Goal: Navigation & Orientation: Find specific page/section

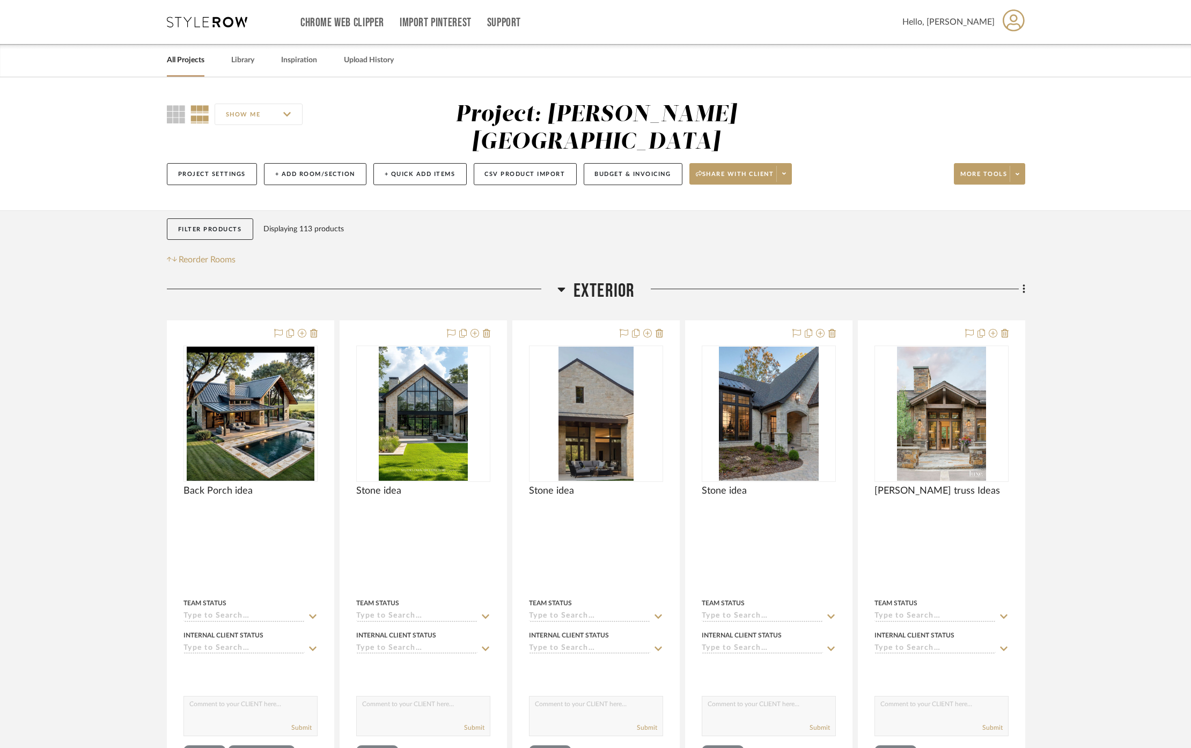
click at [613, 280] on span "Exterior" at bounding box center [605, 291] width 62 height 23
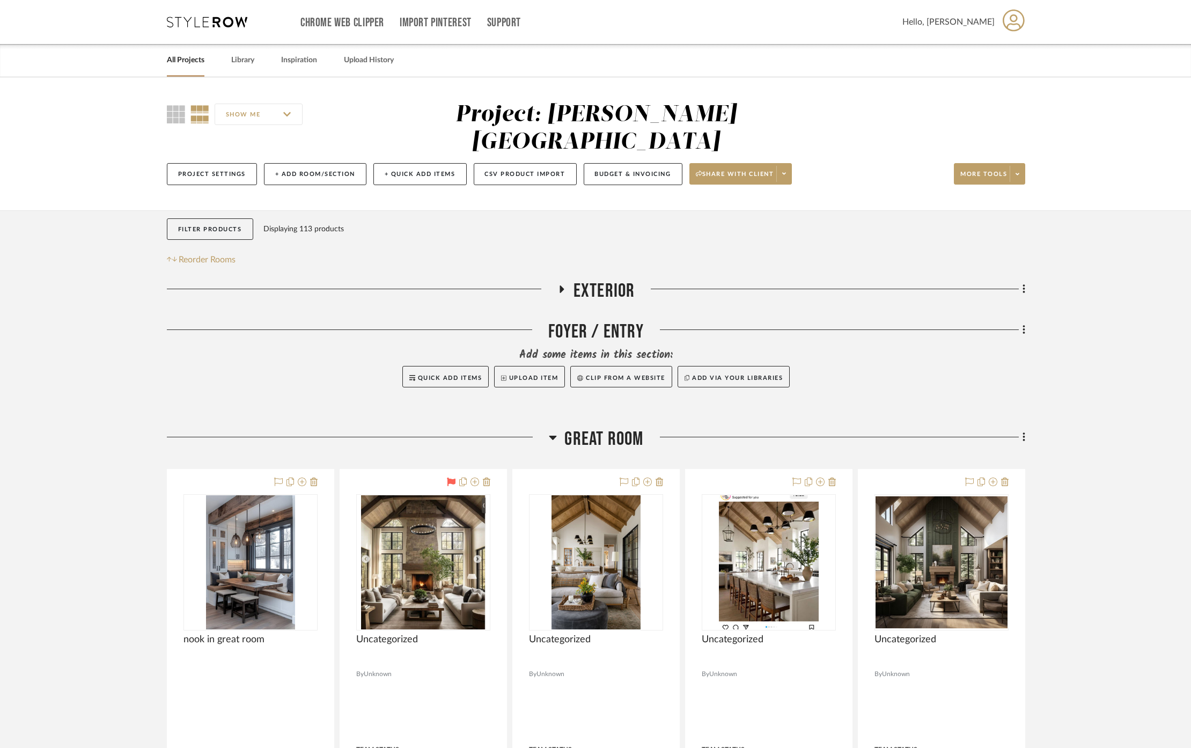
click at [600, 428] on span "Great Room" at bounding box center [604, 439] width 79 height 23
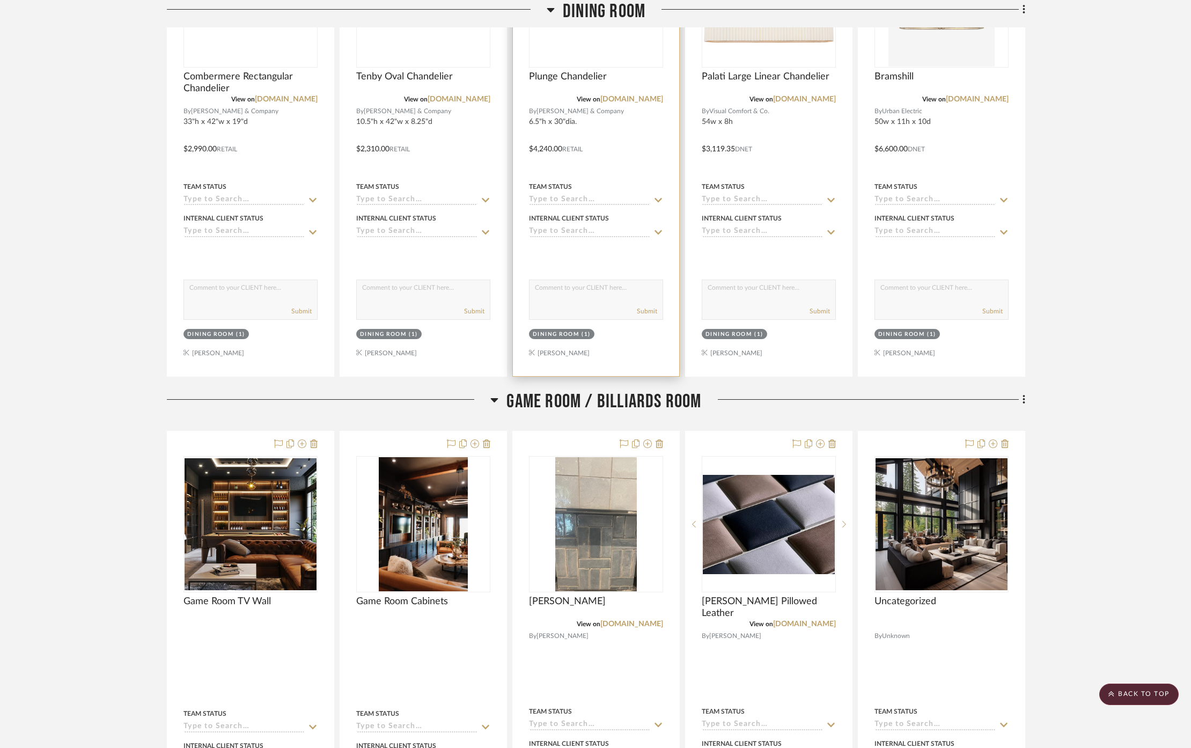
scroll to position [1312, 0]
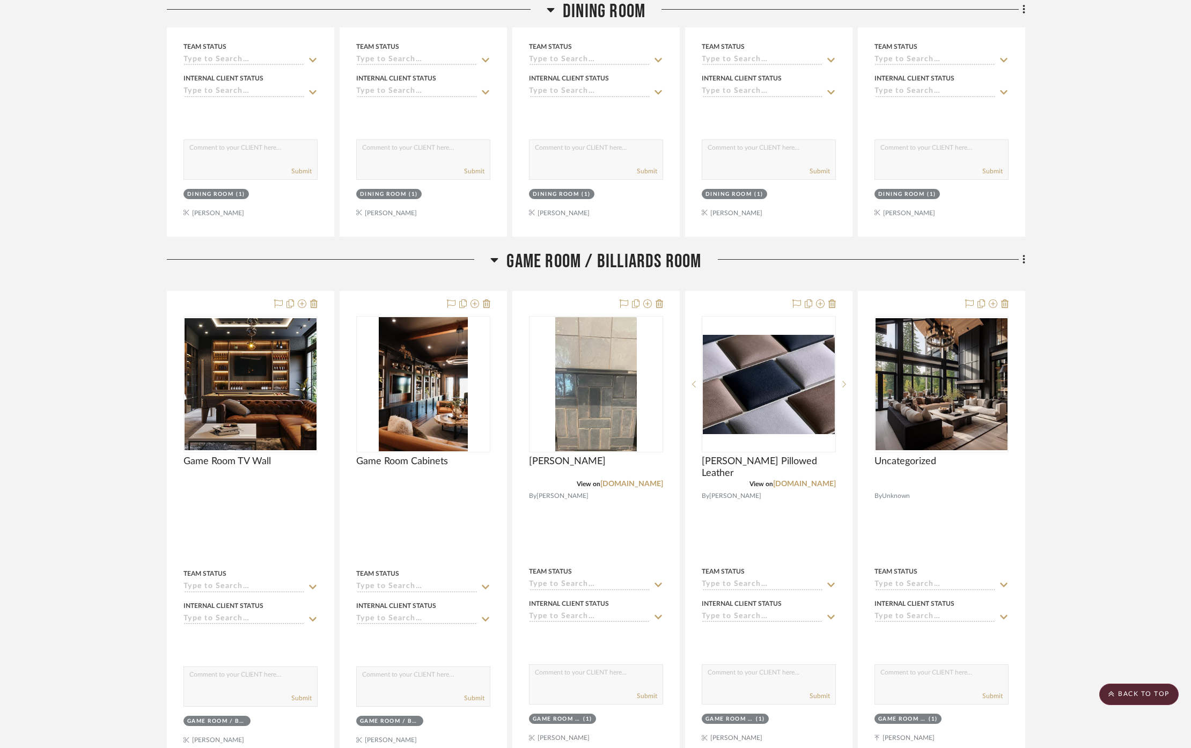
click at [559, 250] on span "Game Room / Billiards Room" at bounding box center [604, 261] width 195 height 23
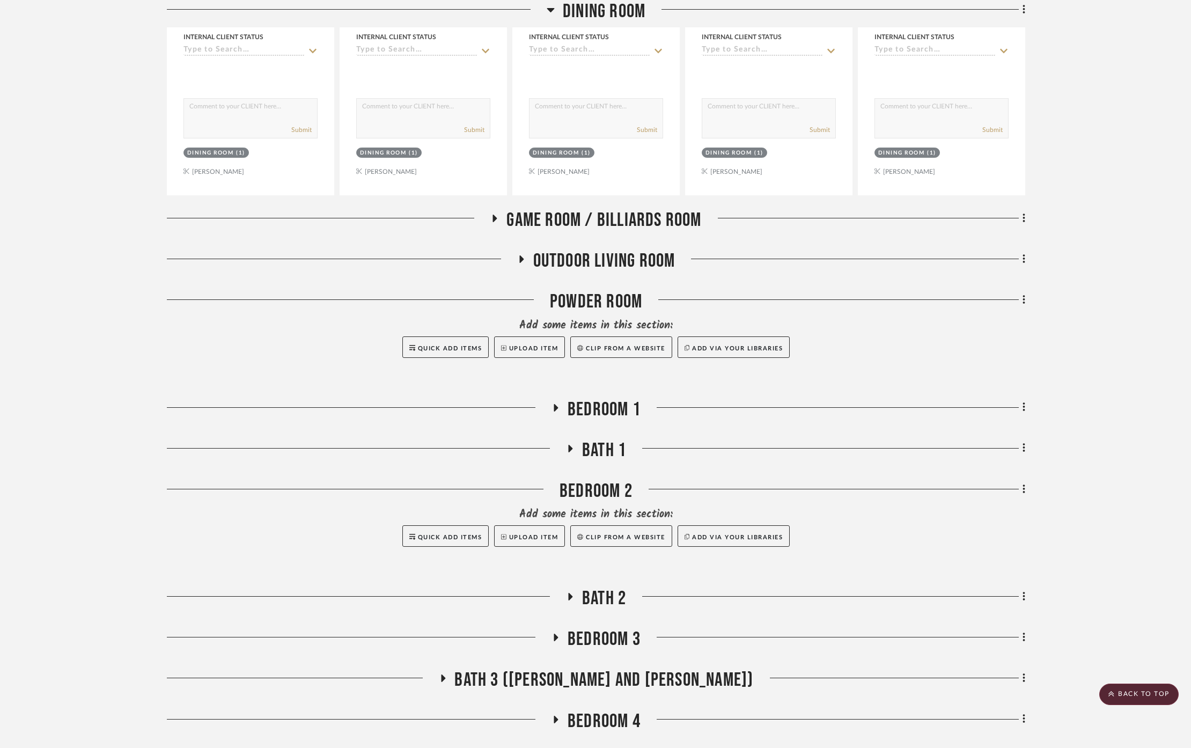
scroll to position [1371, 0]
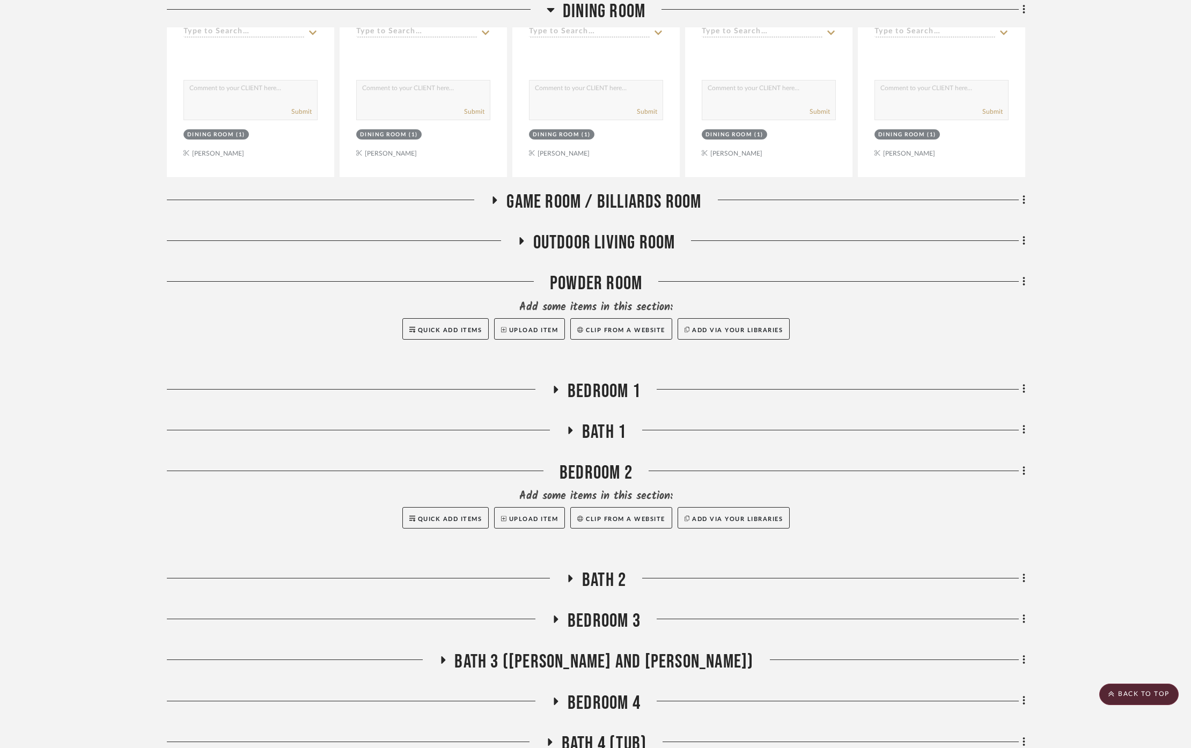
click at [603, 231] on span "Outdoor living room" at bounding box center [604, 242] width 142 height 23
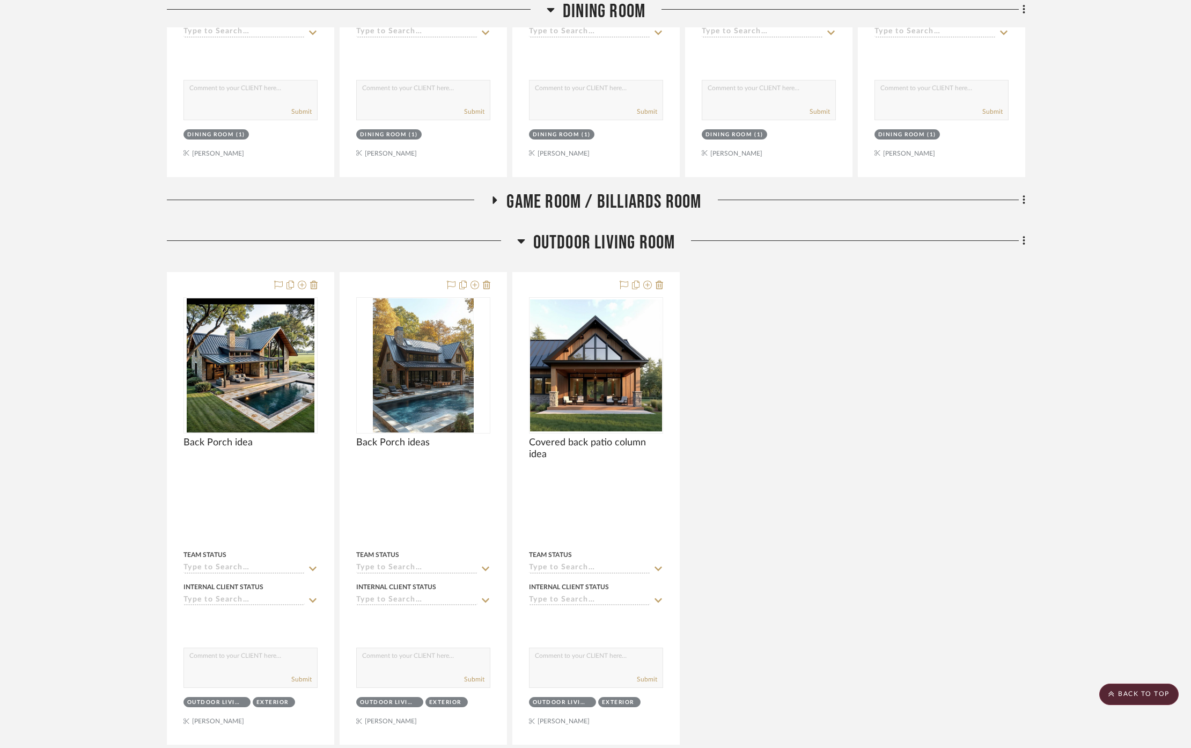
click at [603, 231] on span "Outdoor living room" at bounding box center [604, 242] width 142 height 23
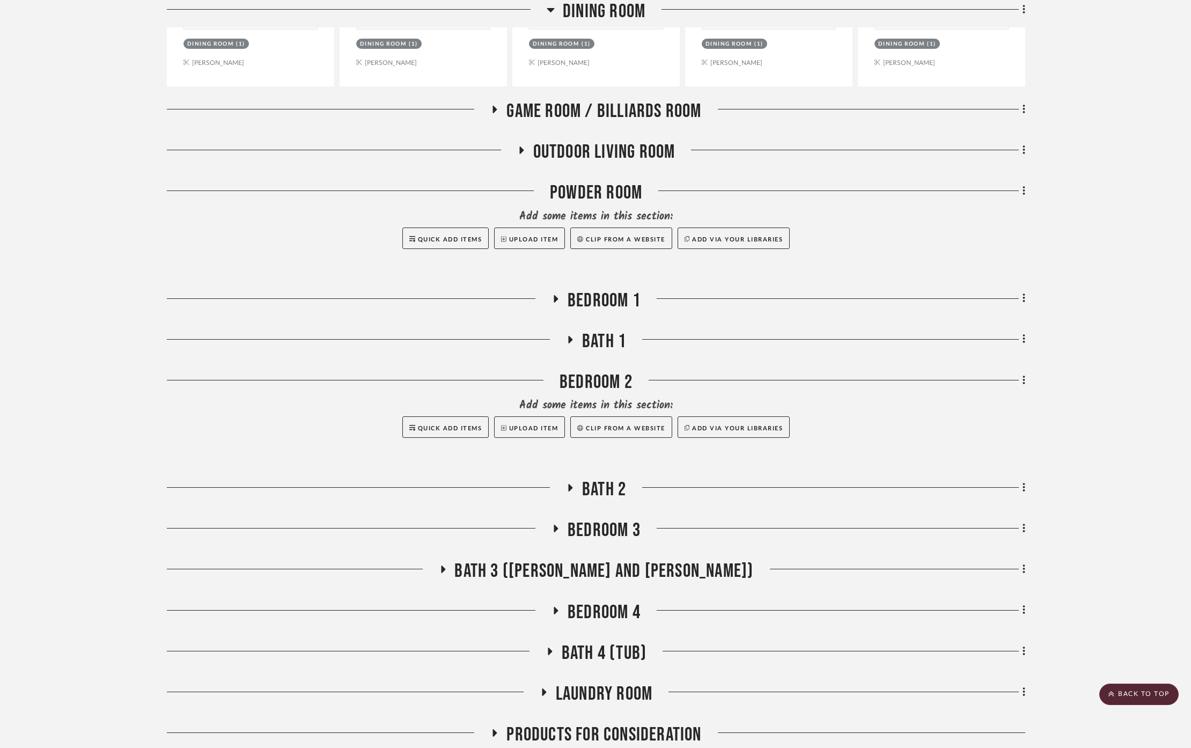
scroll to position [1490, 0]
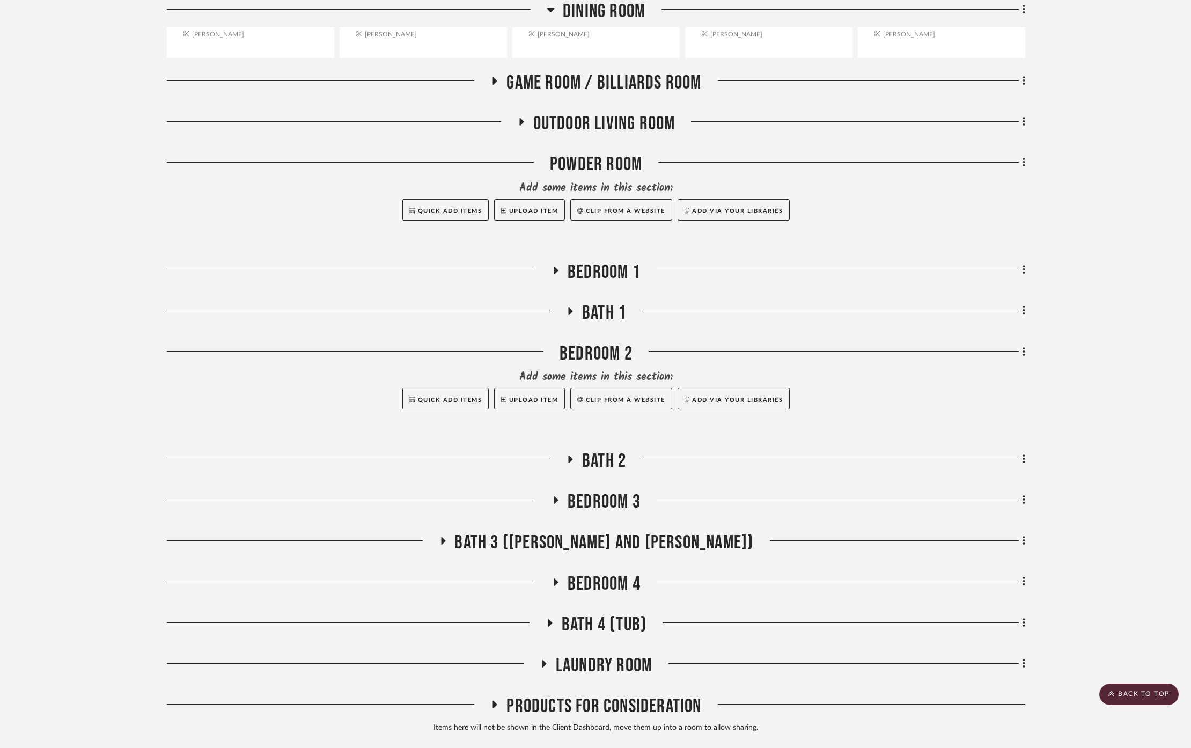
click at [596, 261] on span "Bedroom 1" at bounding box center [604, 272] width 73 height 23
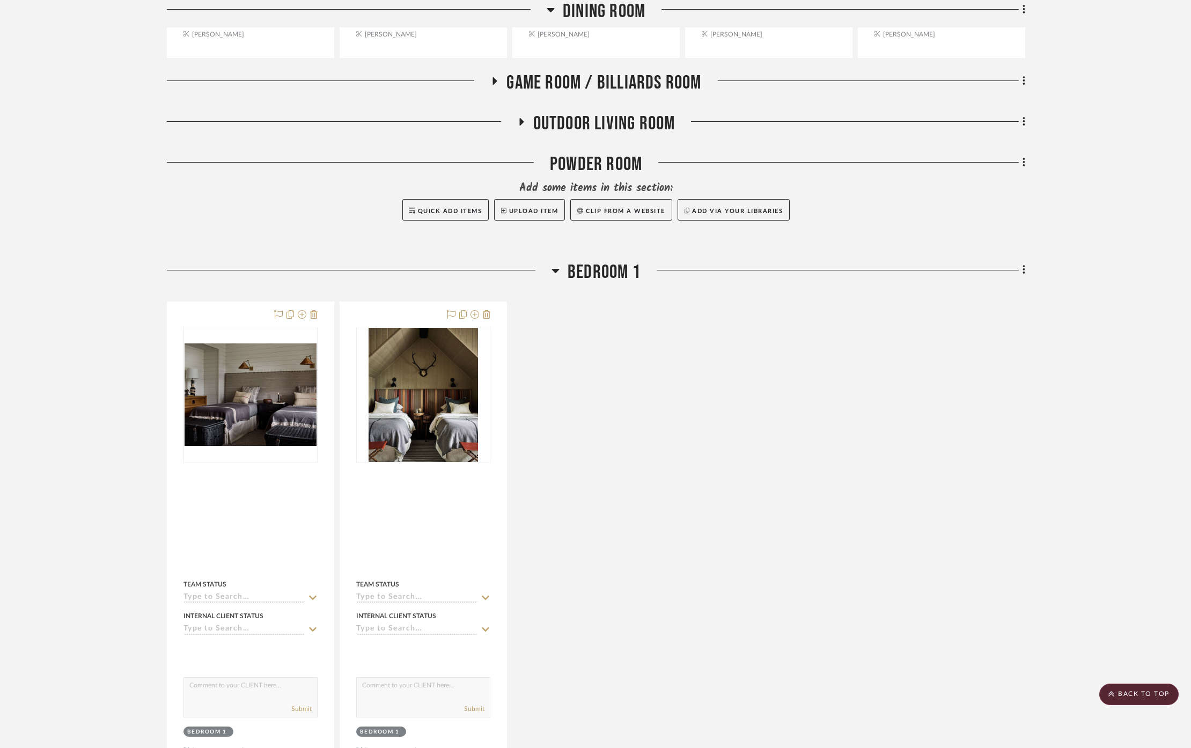
click at [596, 261] on span "Bedroom 1" at bounding box center [604, 272] width 73 height 23
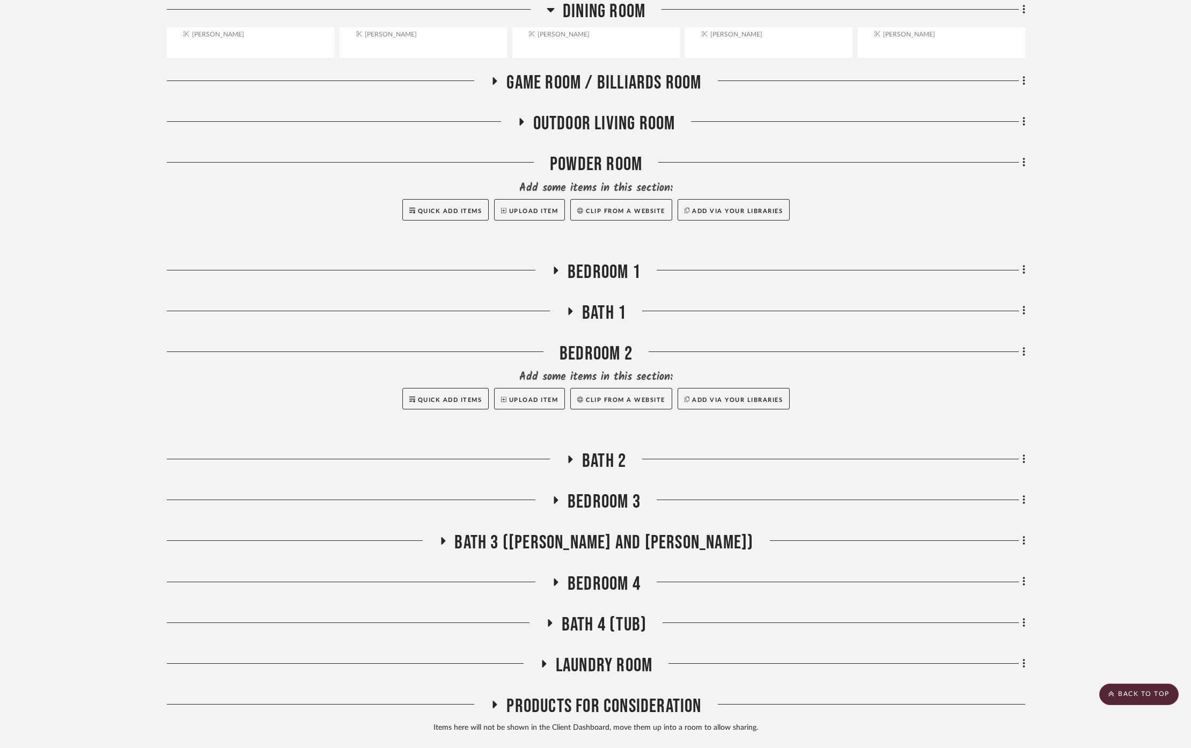
click at [608, 302] on span "Bath 1" at bounding box center [604, 313] width 44 height 23
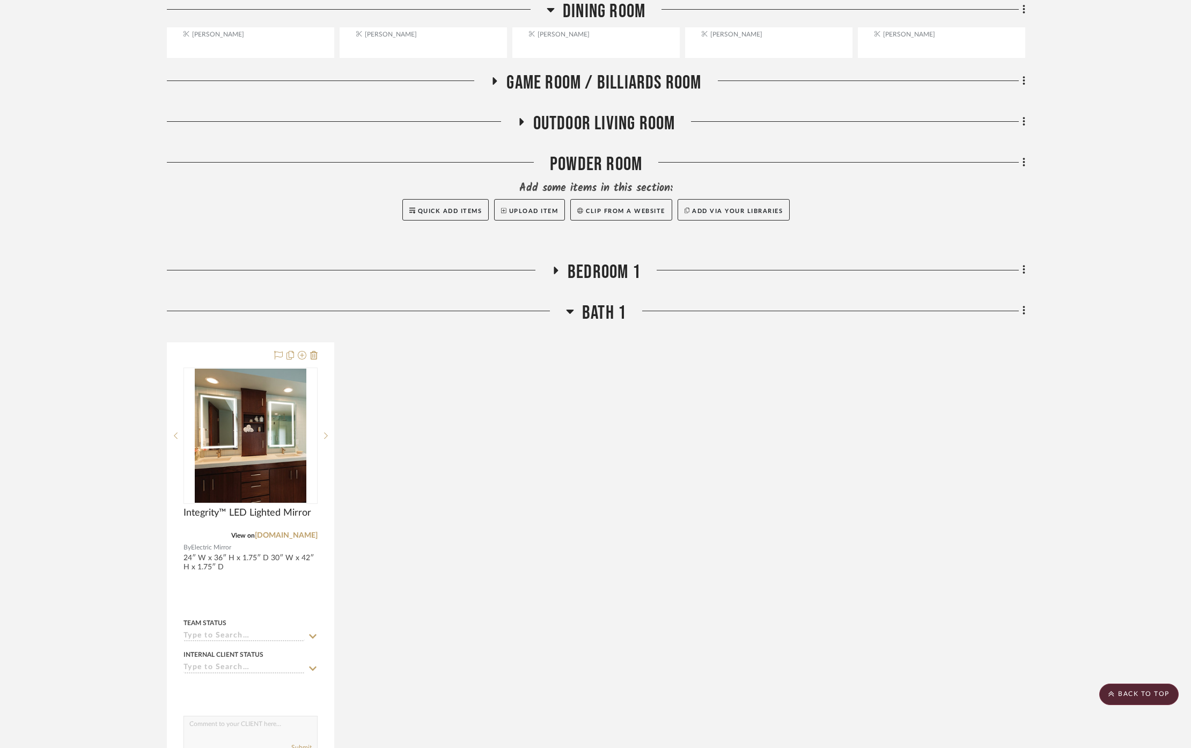
click at [605, 302] on span "Bath 1" at bounding box center [604, 313] width 44 height 23
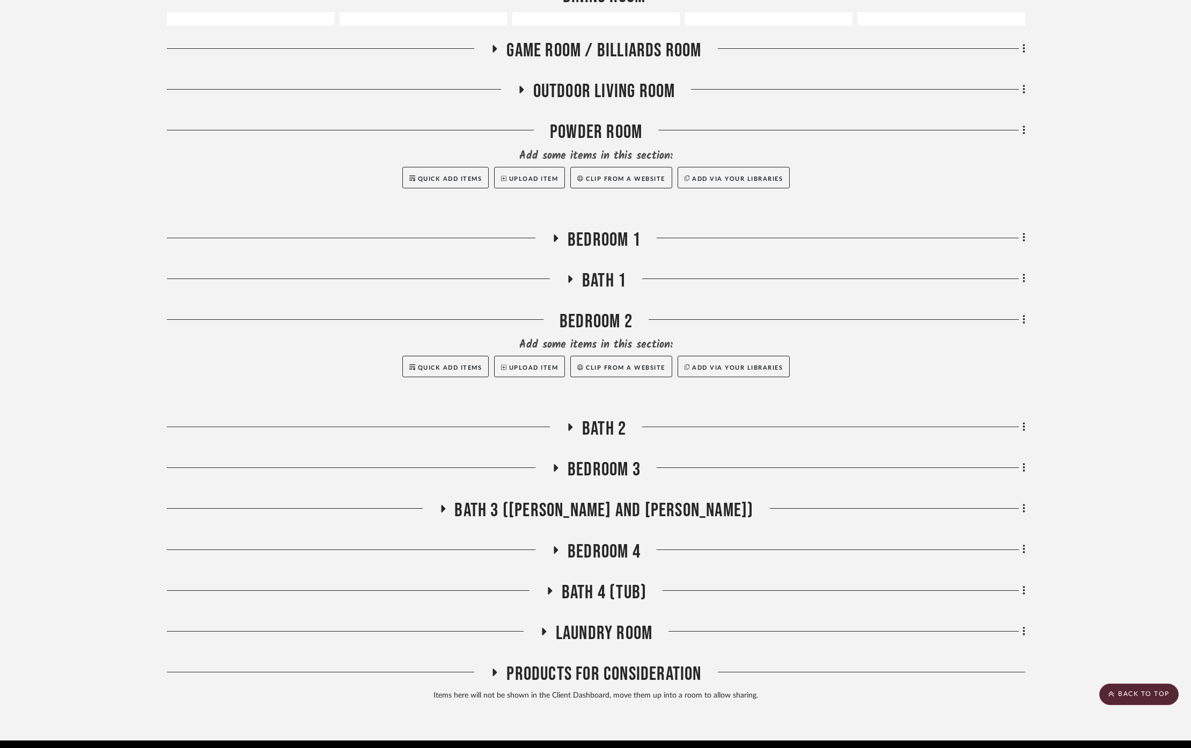
scroll to position [1535, 0]
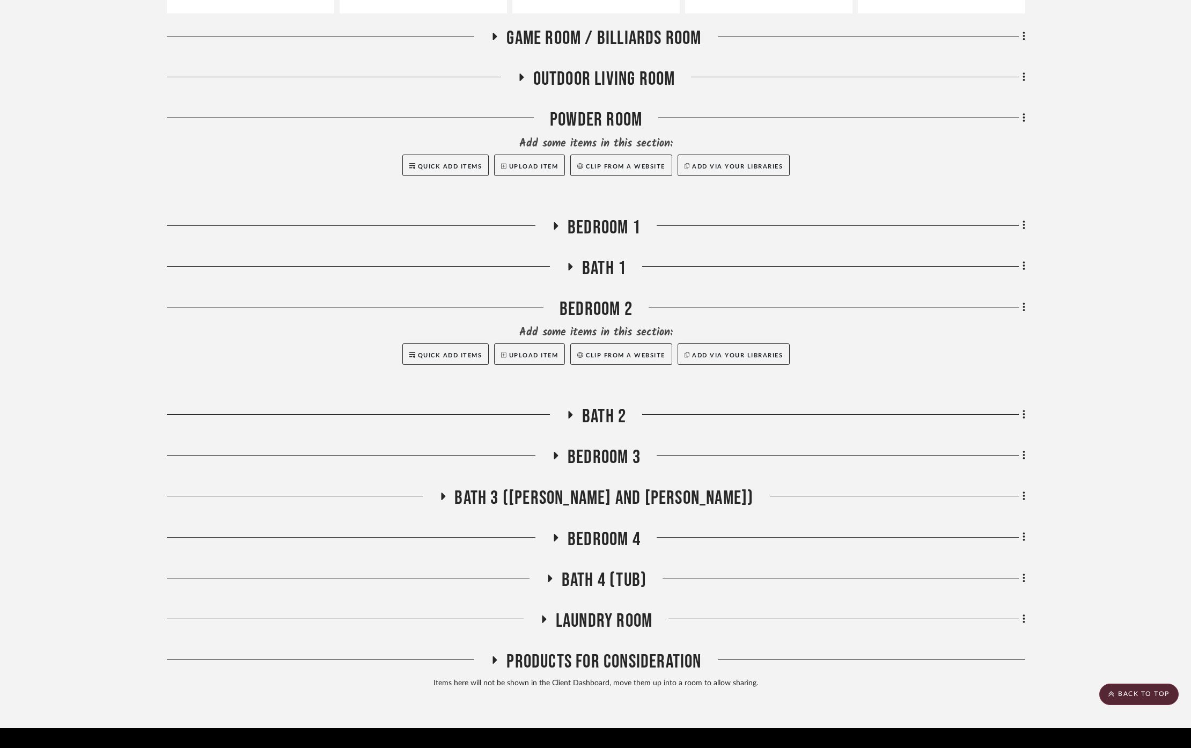
click at [611, 487] on span "Bath 3 ([PERSON_NAME] and [PERSON_NAME])" at bounding box center [604, 498] width 299 height 23
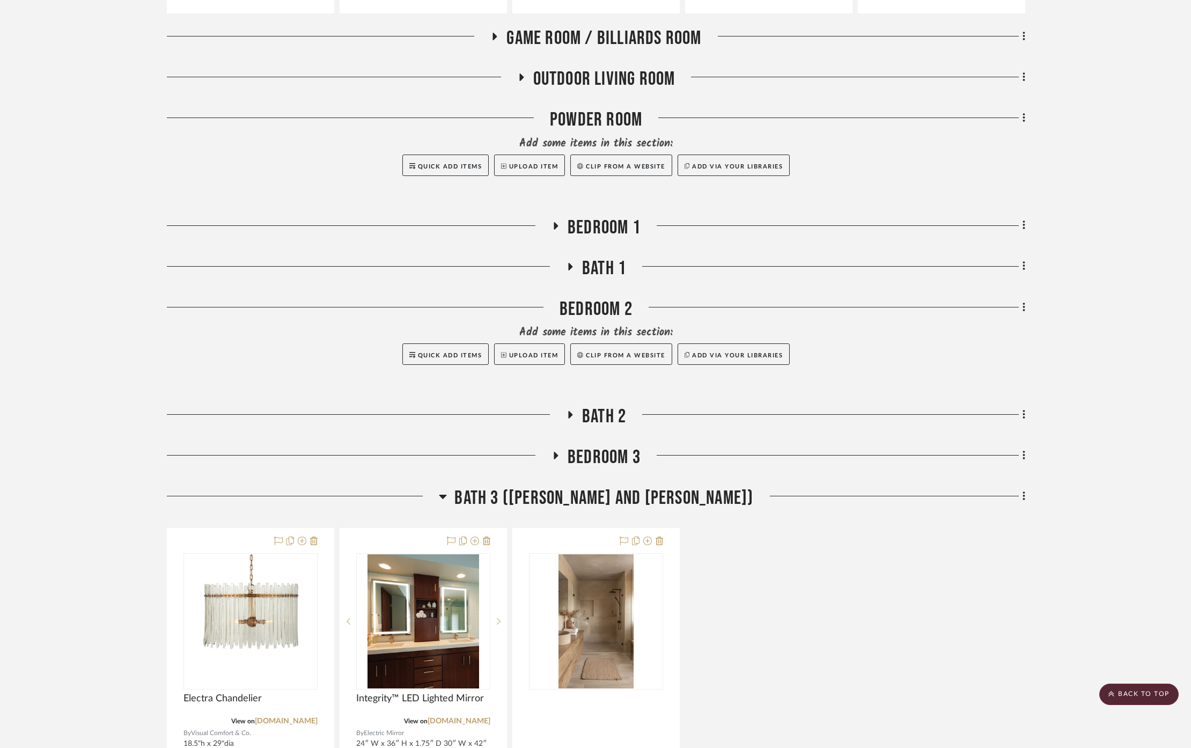
click at [609, 487] on span "Bath 3 ([PERSON_NAME] and [PERSON_NAME])" at bounding box center [604, 498] width 299 height 23
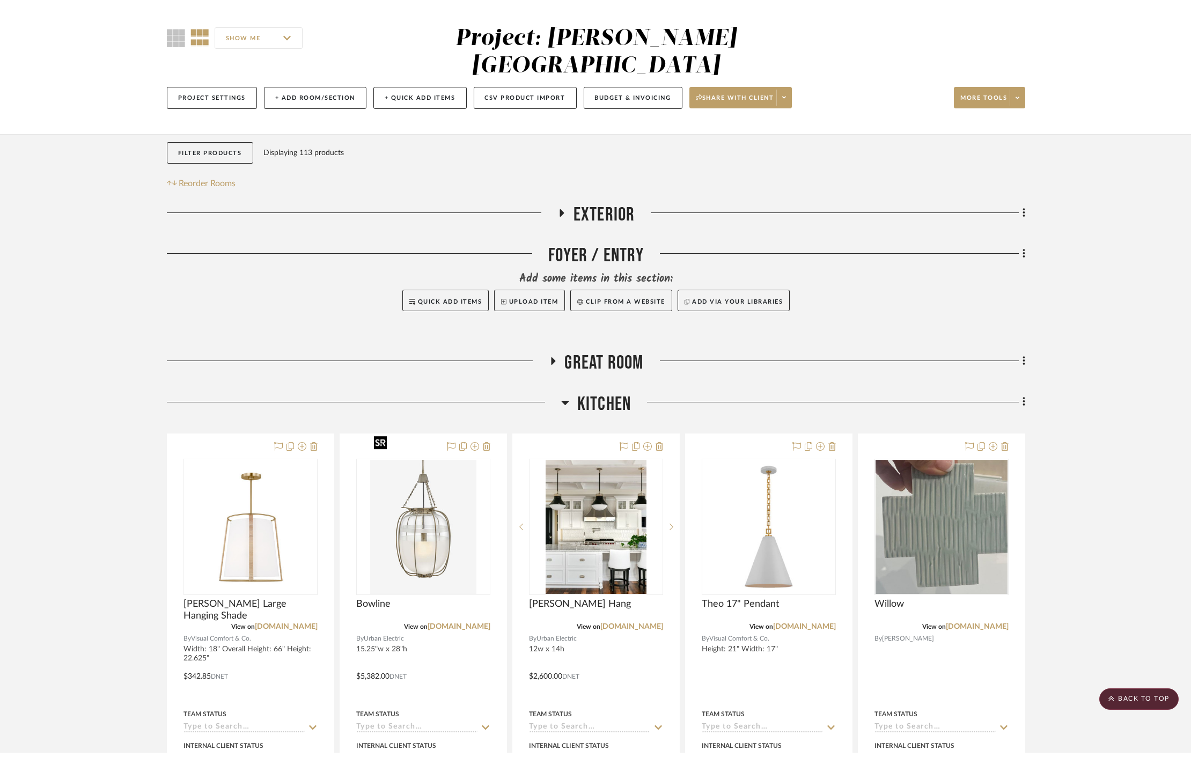
scroll to position [0, 0]
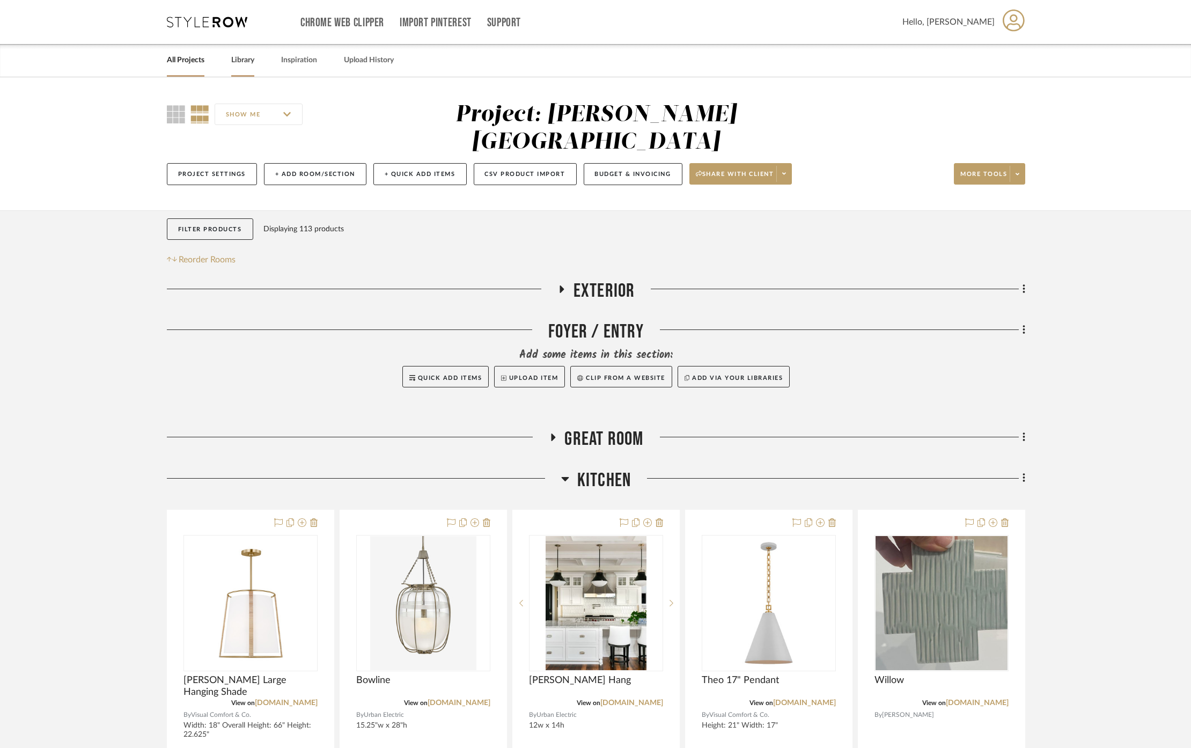
click at [243, 59] on link "Library" at bounding box center [242, 60] width 23 height 14
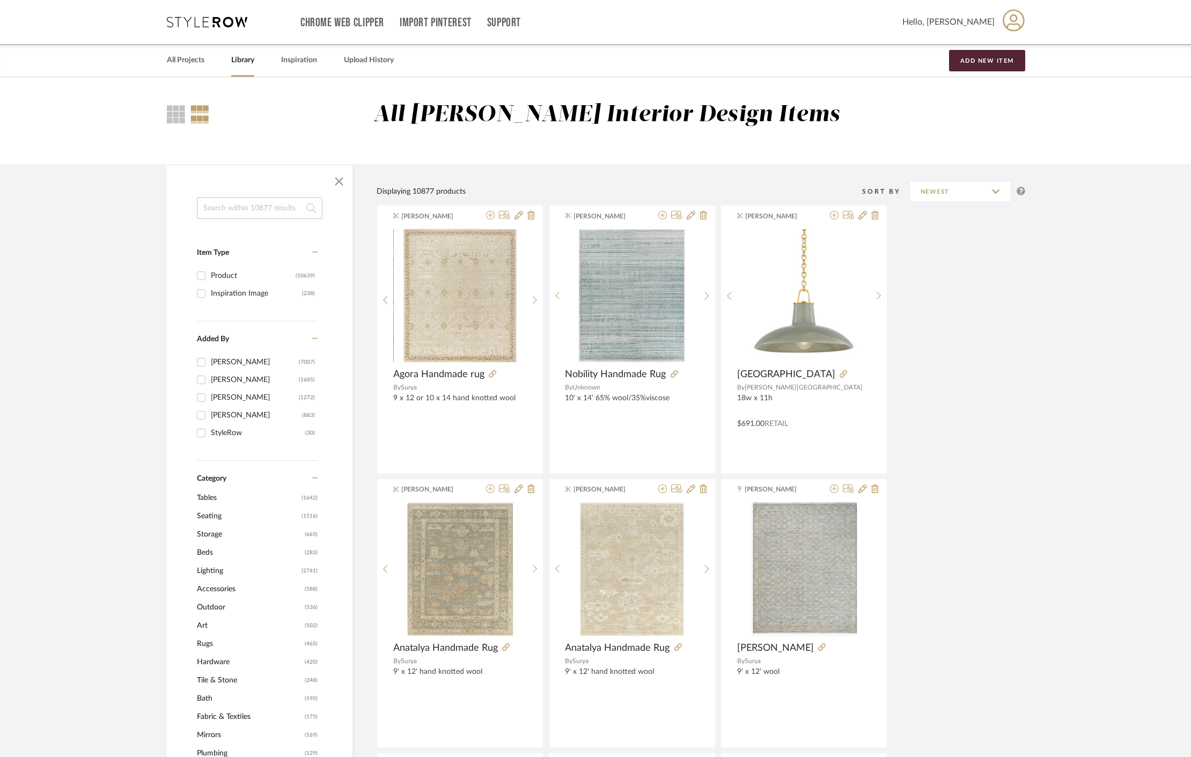
click at [215, 566] on span "Lighting" at bounding box center [248, 571] width 102 height 18
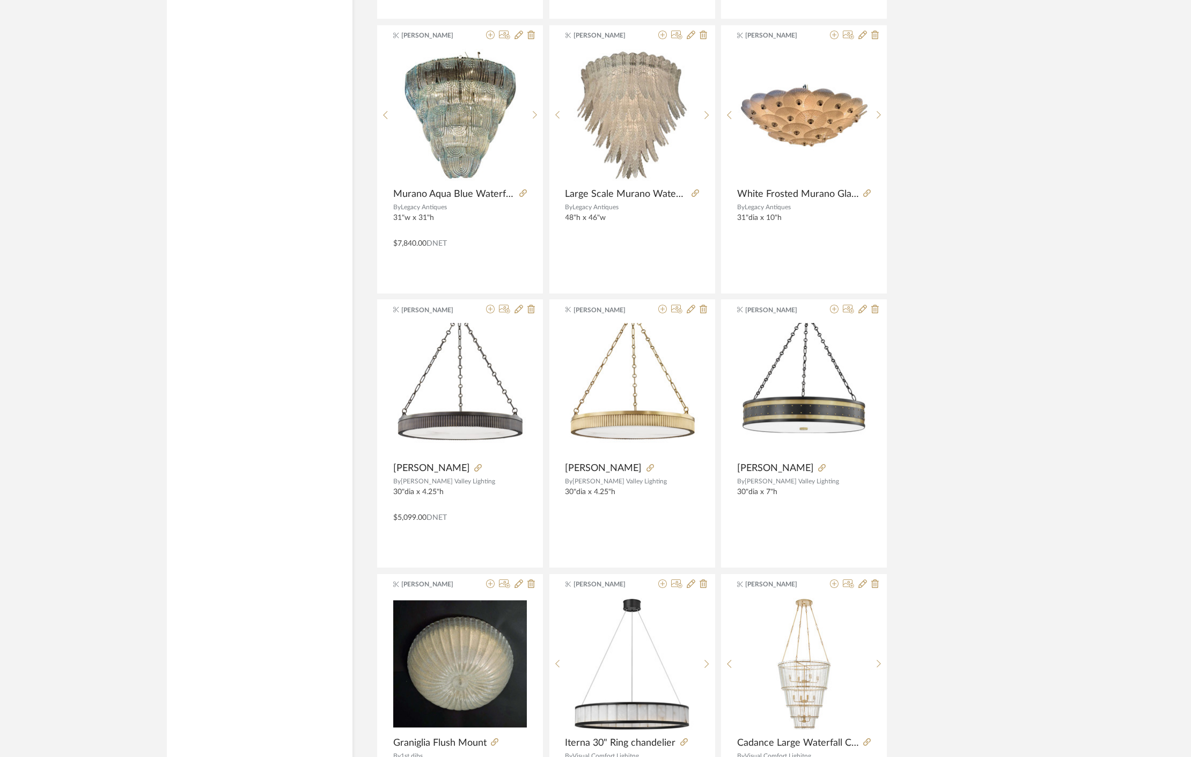
scroll to position [2862, 0]
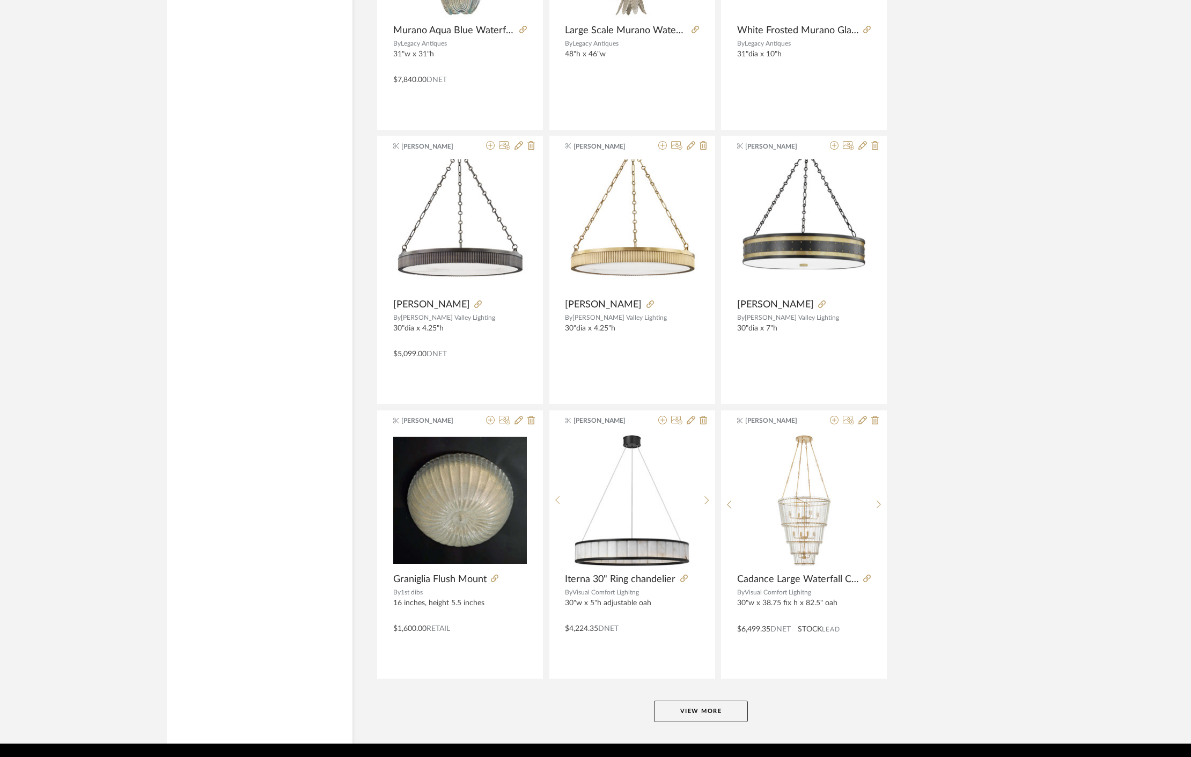
click at [721, 701] on button "View More" at bounding box center [701, 711] width 94 height 21
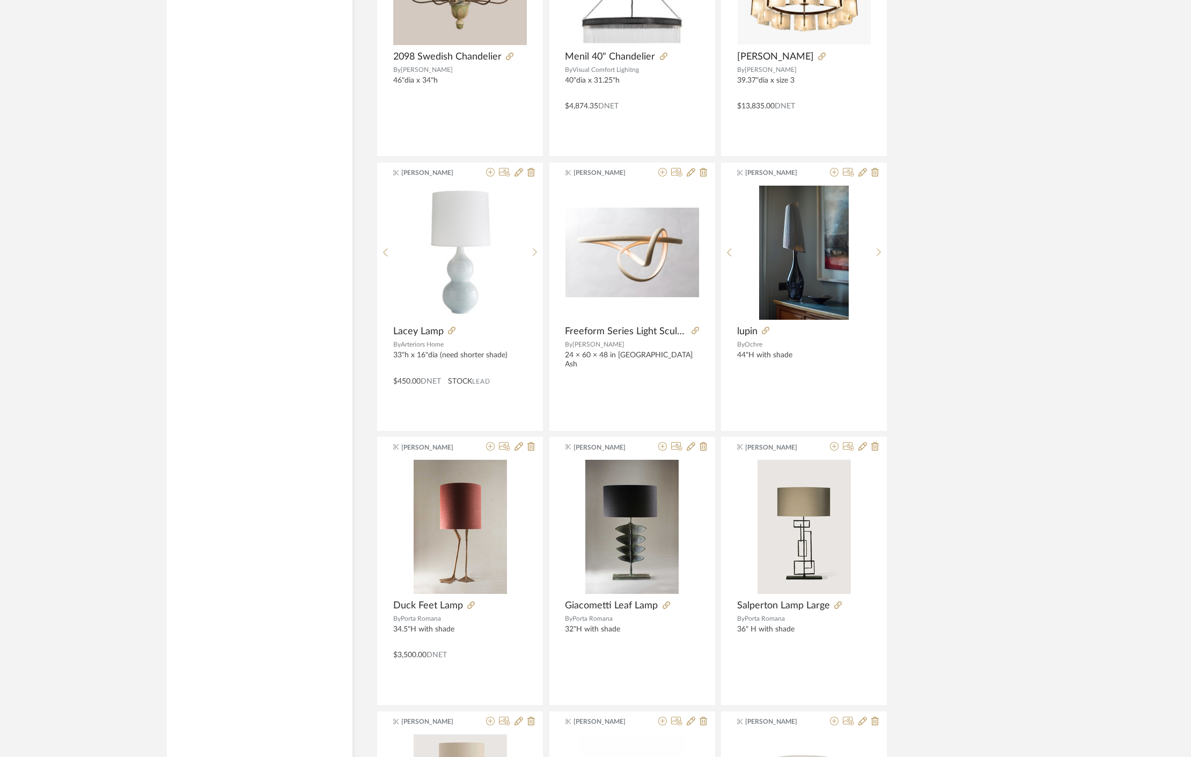
scroll to position [4770, 0]
